Goal: Browse casually: Explore the website without a specific task or goal

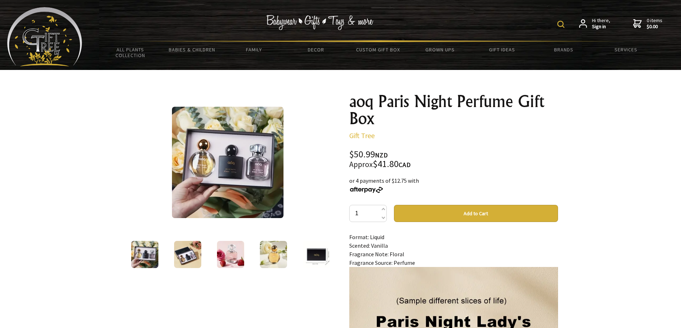
click at [235, 168] on img at bounding box center [227, 162] width 111 height 111
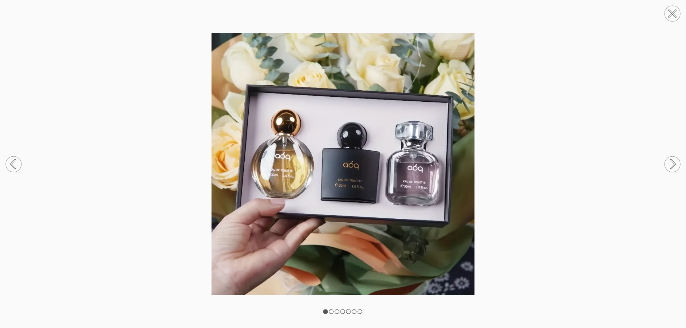
click at [471, 165] on img at bounding box center [343, 164] width 686 height 263
click at [675, 163] on circle at bounding box center [673, 165] width 16 height 16
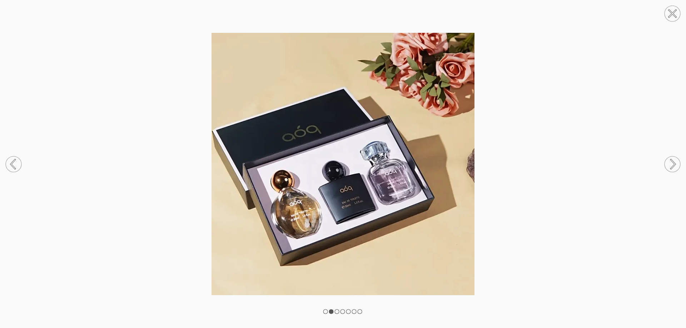
click at [16, 168] on circle at bounding box center [14, 165] width 16 height 16
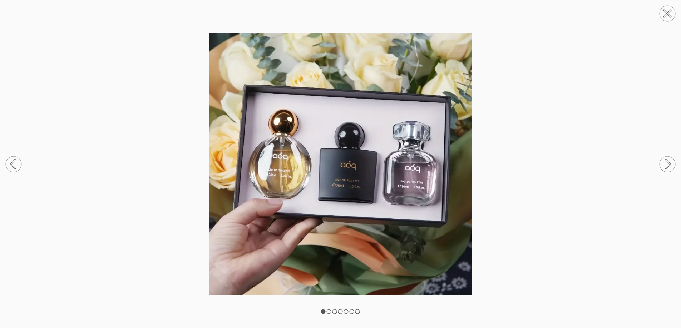
click at [666, 162] on circle at bounding box center [667, 165] width 16 height 16
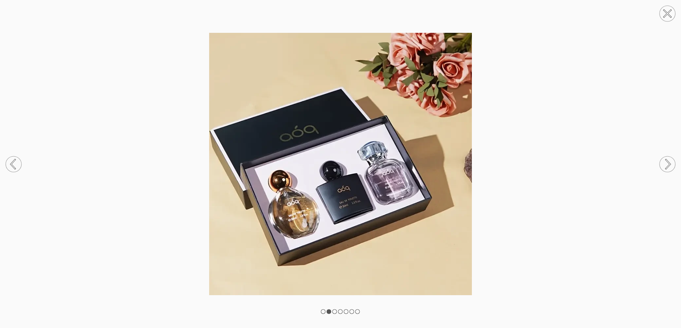
click at [666, 162] on circle at bounding box center [667, 165] width 16 height 16
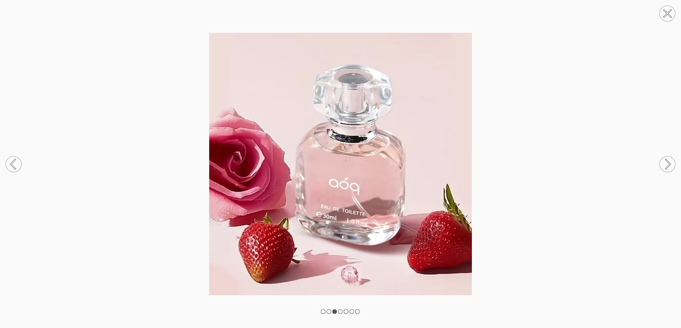
click at [13, 163] on circle at bounding box center [14, 165] width 16 height 16
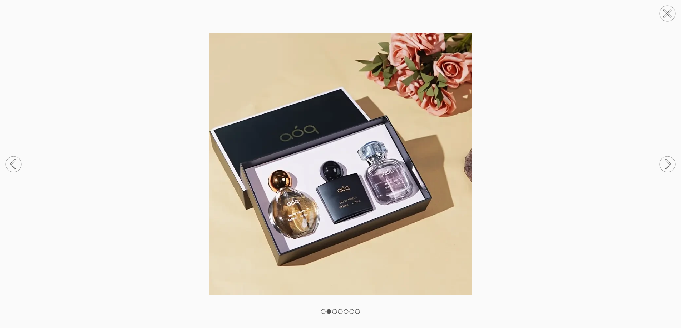
click at [356, 312] on rect at bounding box center [357, 312] width 4 height 4
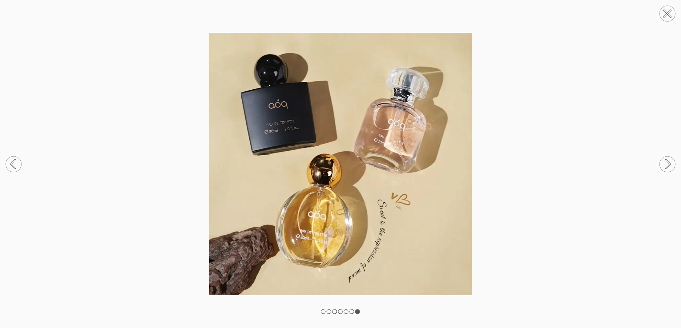
click at [351, 312] on rect at bounding box center [351, 312] width 4 height 4
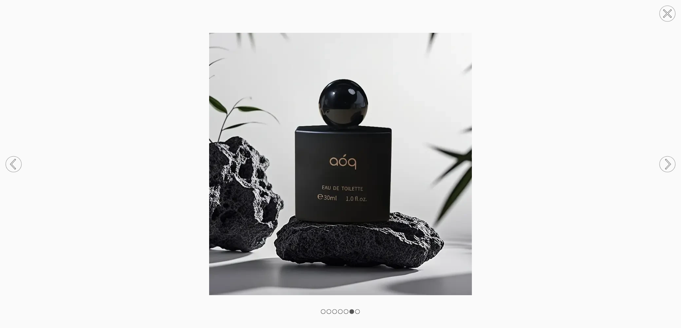
click at [344, 312] on rect at bounding box center [346, 312] width 4 height 4
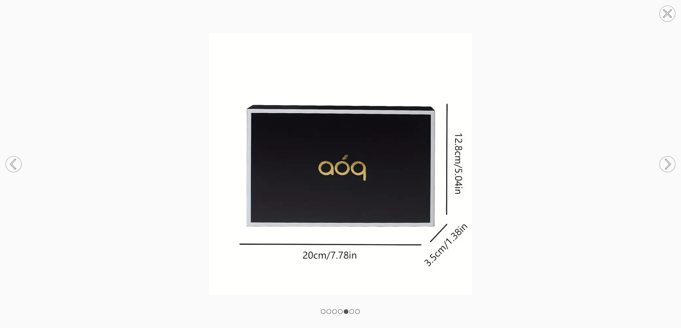
click at [674, 16] on circle at bounding box center [667, 14] width 16 height 16
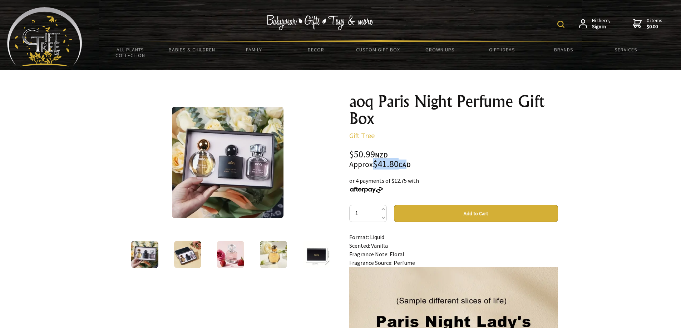
drag, startPoint x: 375, startPoint y: 167, endPoint x: 405, endPoint y: 163, distance: 30.2
click at [405, 163] on div "$50.99 NZD Approx $41.80 CAD" at bounding box center [453, 159] width 209 height 19
